Goal: Register for event/course

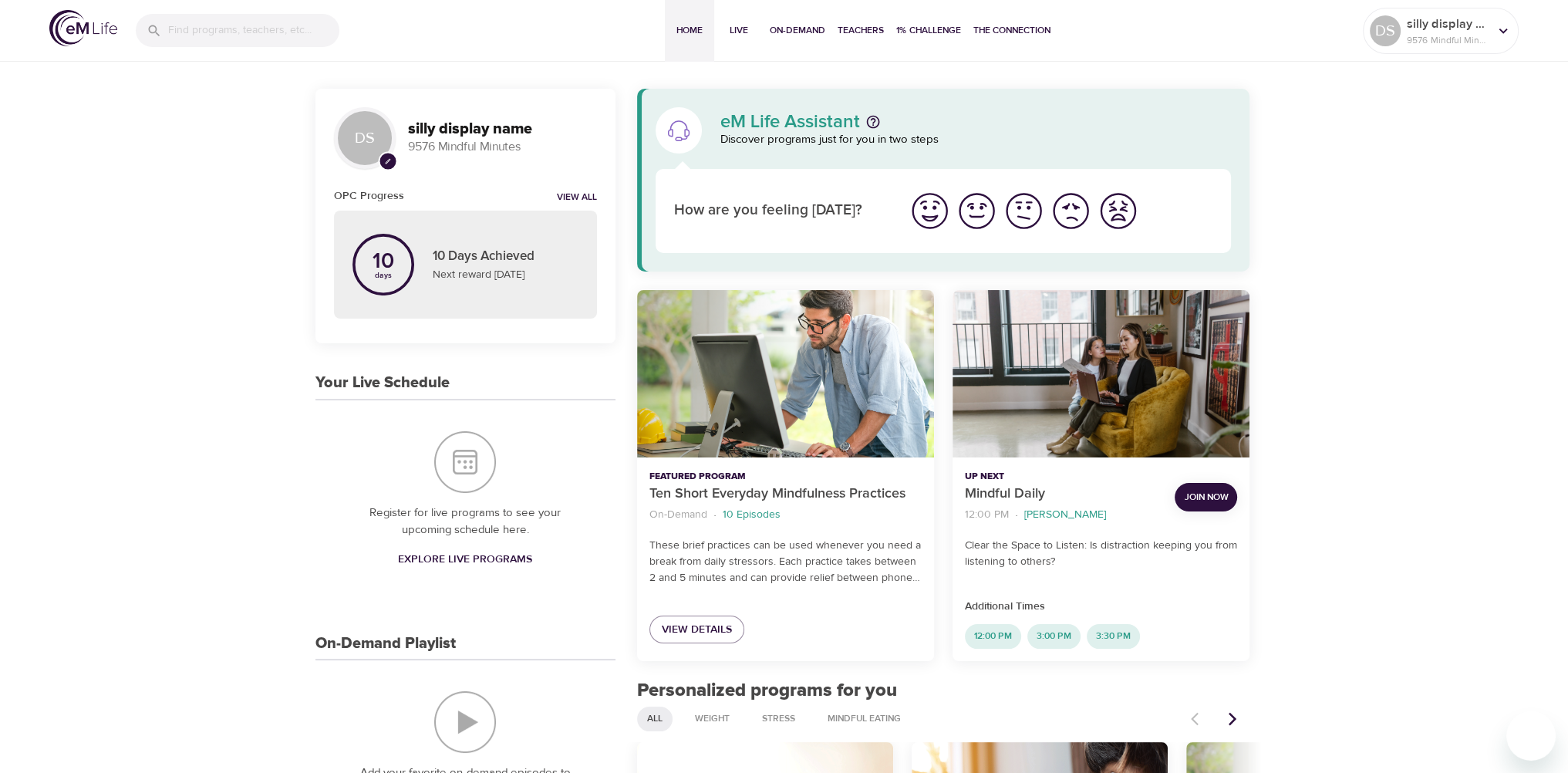
click at [501, 550] on span "Explore Live Programs" at bounding box center [465, 560] width 134 height 20
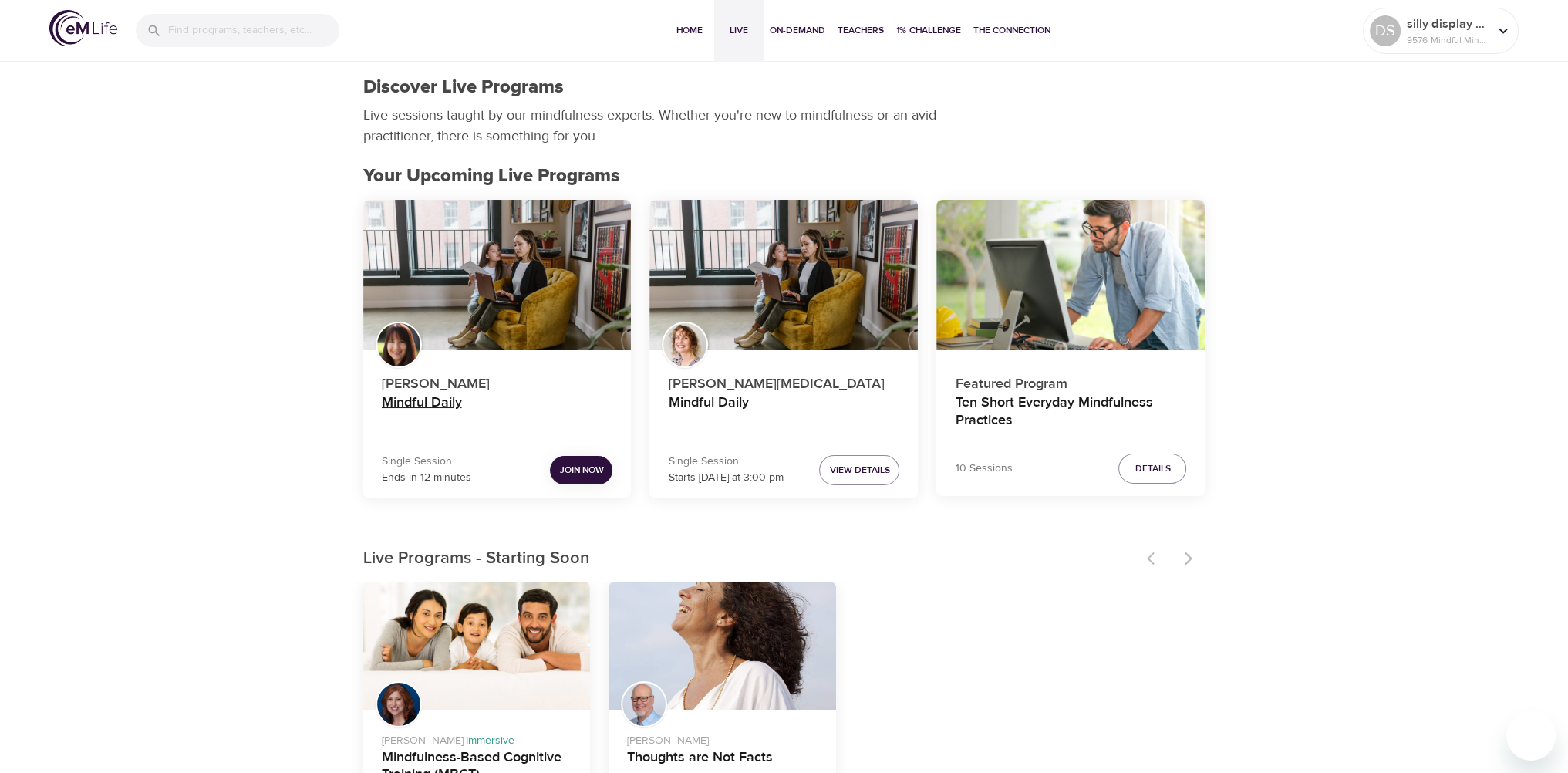
click at [444, 402] on h4 "Mindful Daily" at bounding box center [497, 413] width 231 height 37
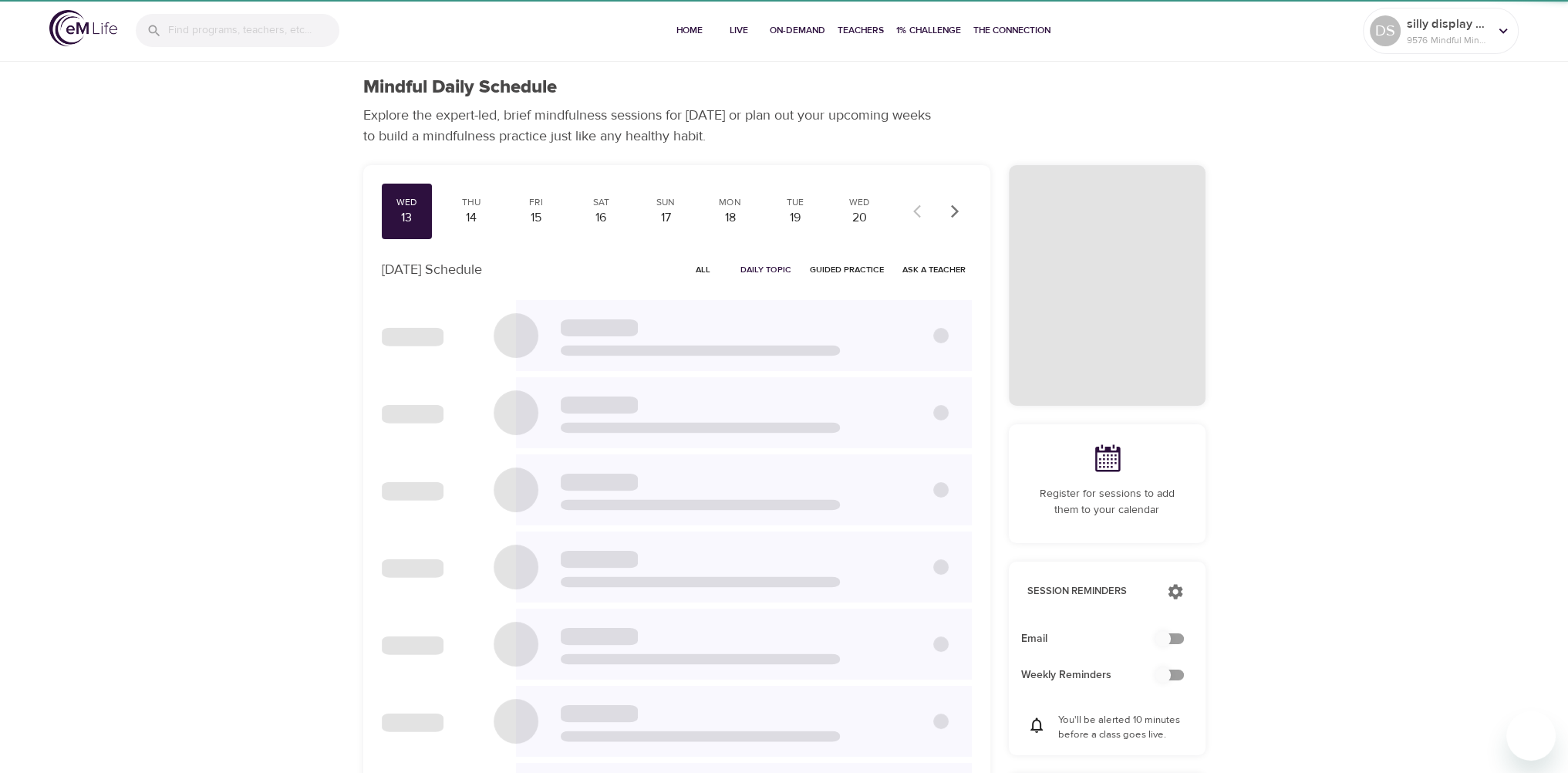
checkbox input "true"
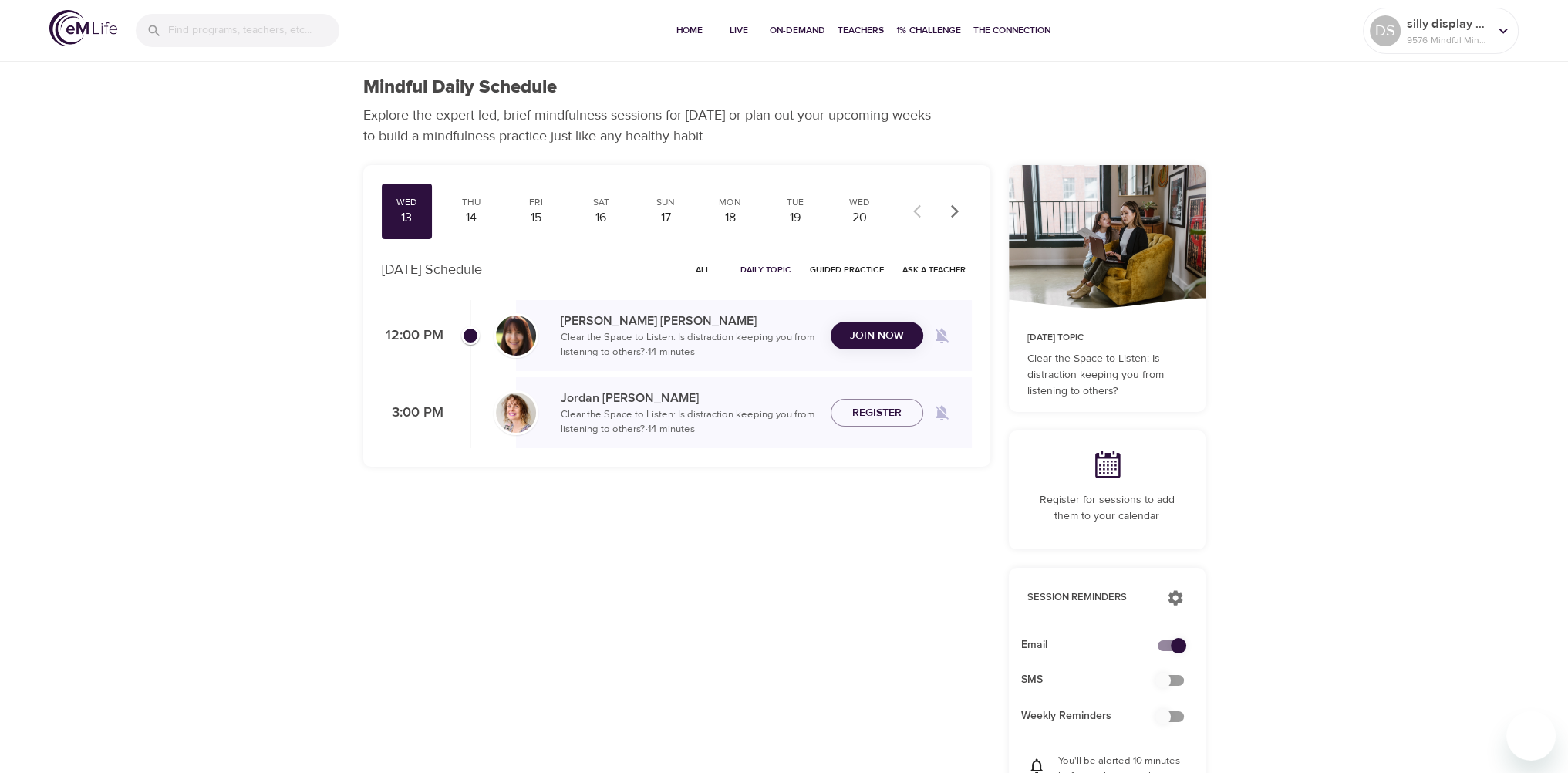
click at [708, 271] on span "All" at bounding box center [704, 269] width 37 height 15
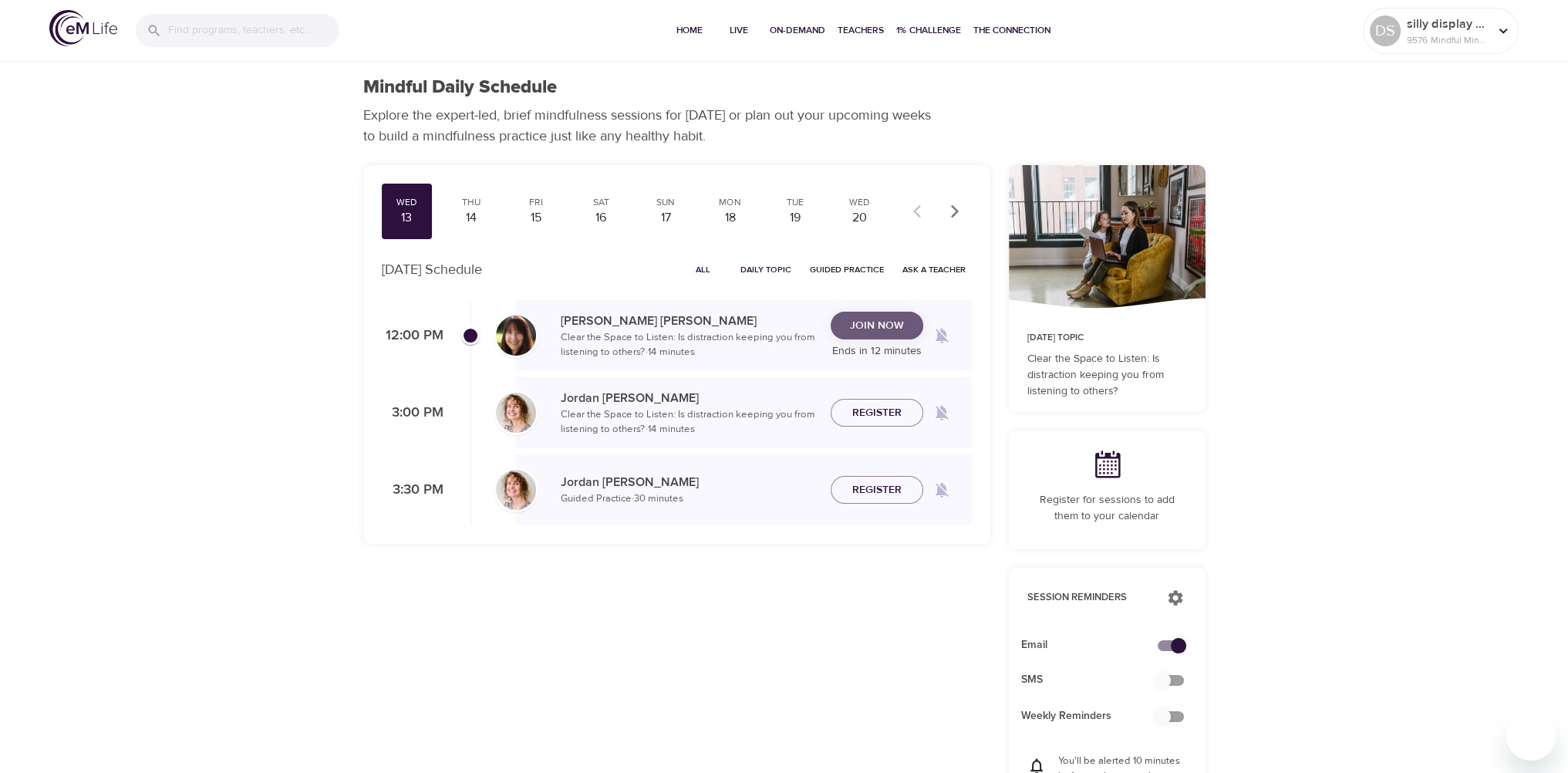
click at [875, 335] on span "Join Now" at bounding box center [877, 326] width 54 height 20
